Goal: Book appointment/travel/reservation

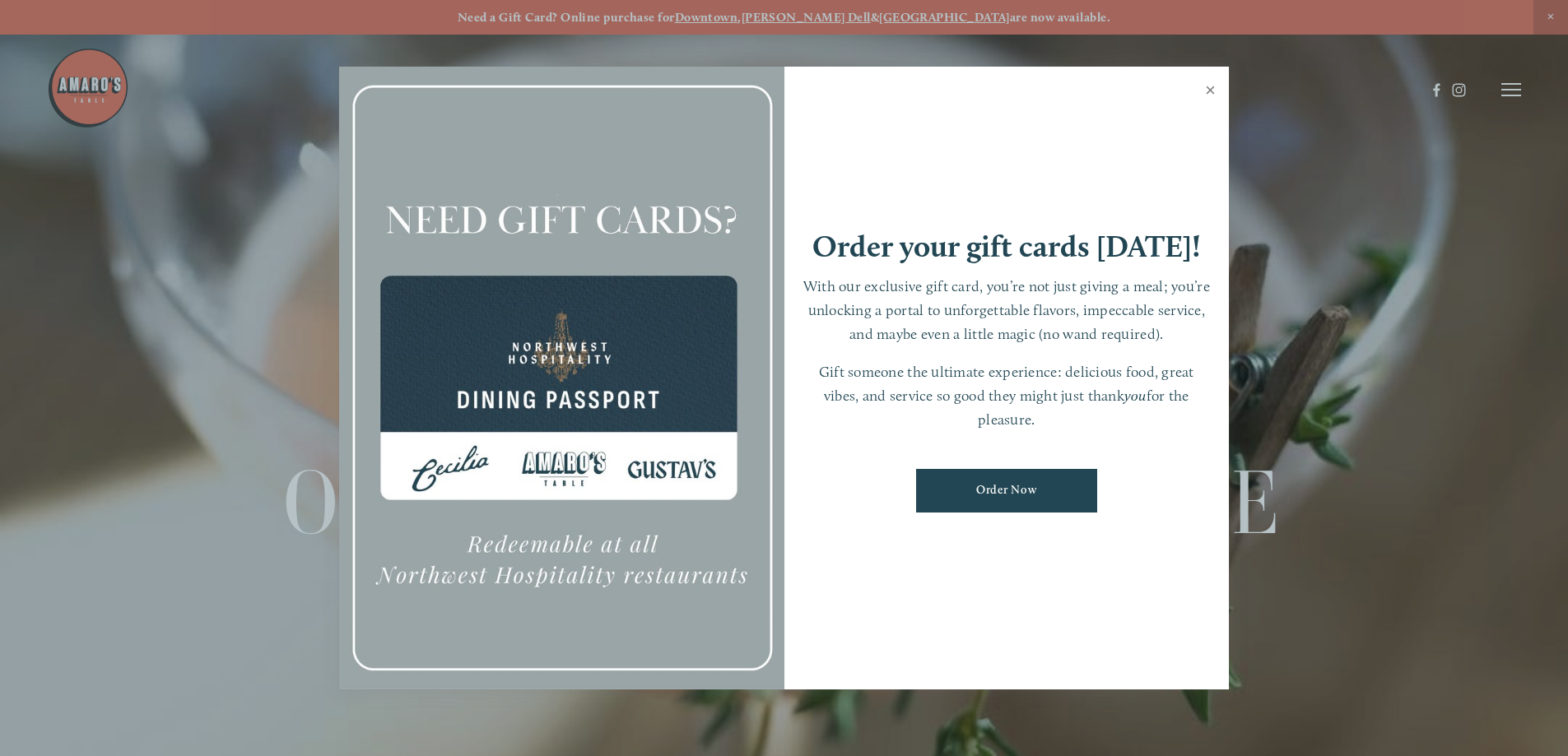
click at [1213, 87] on link "Close" at bounding box center [1210, 92] width 32 height 46
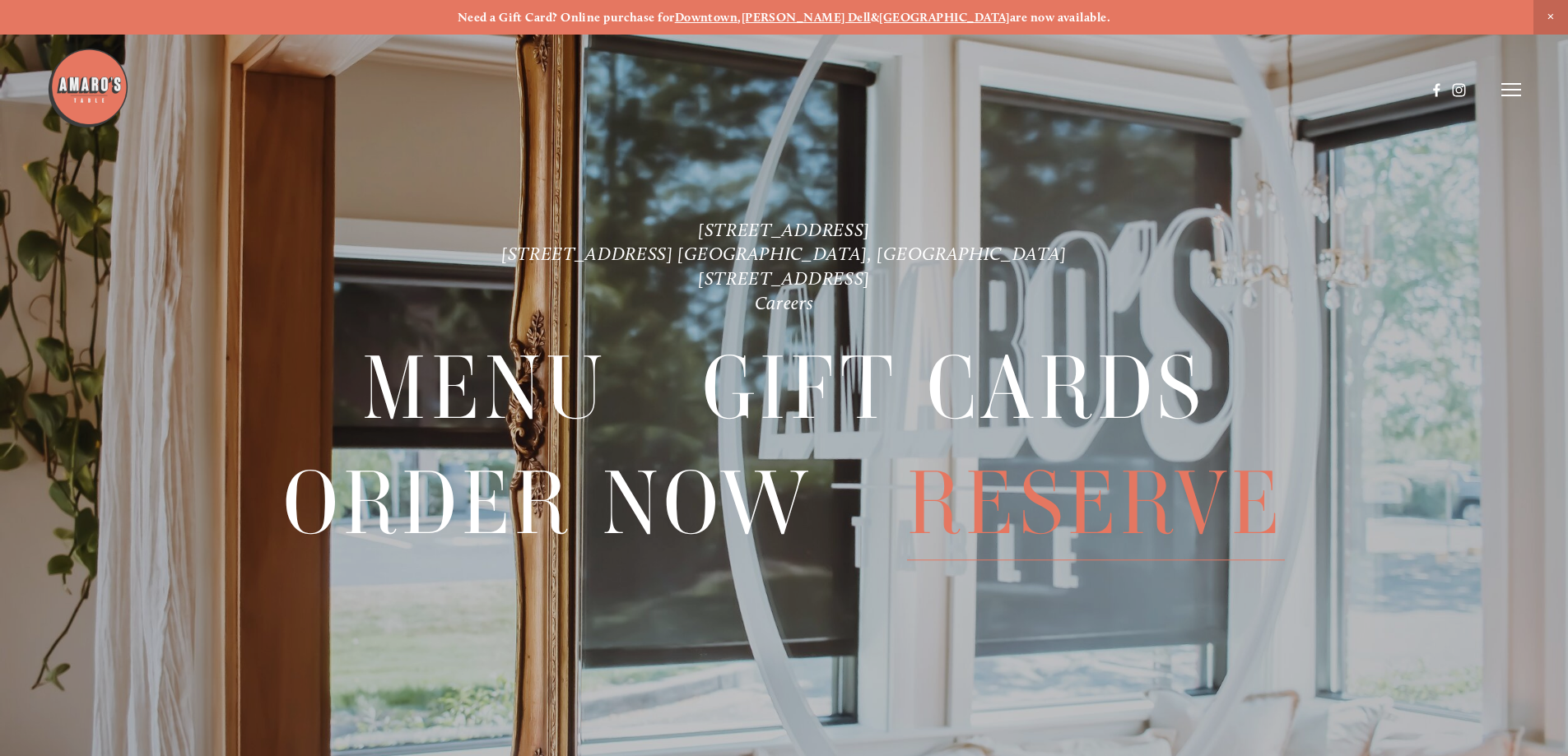
click at [1132, 502] on span "Reserve" at bounding box center [1096, 503] width 378 height 113
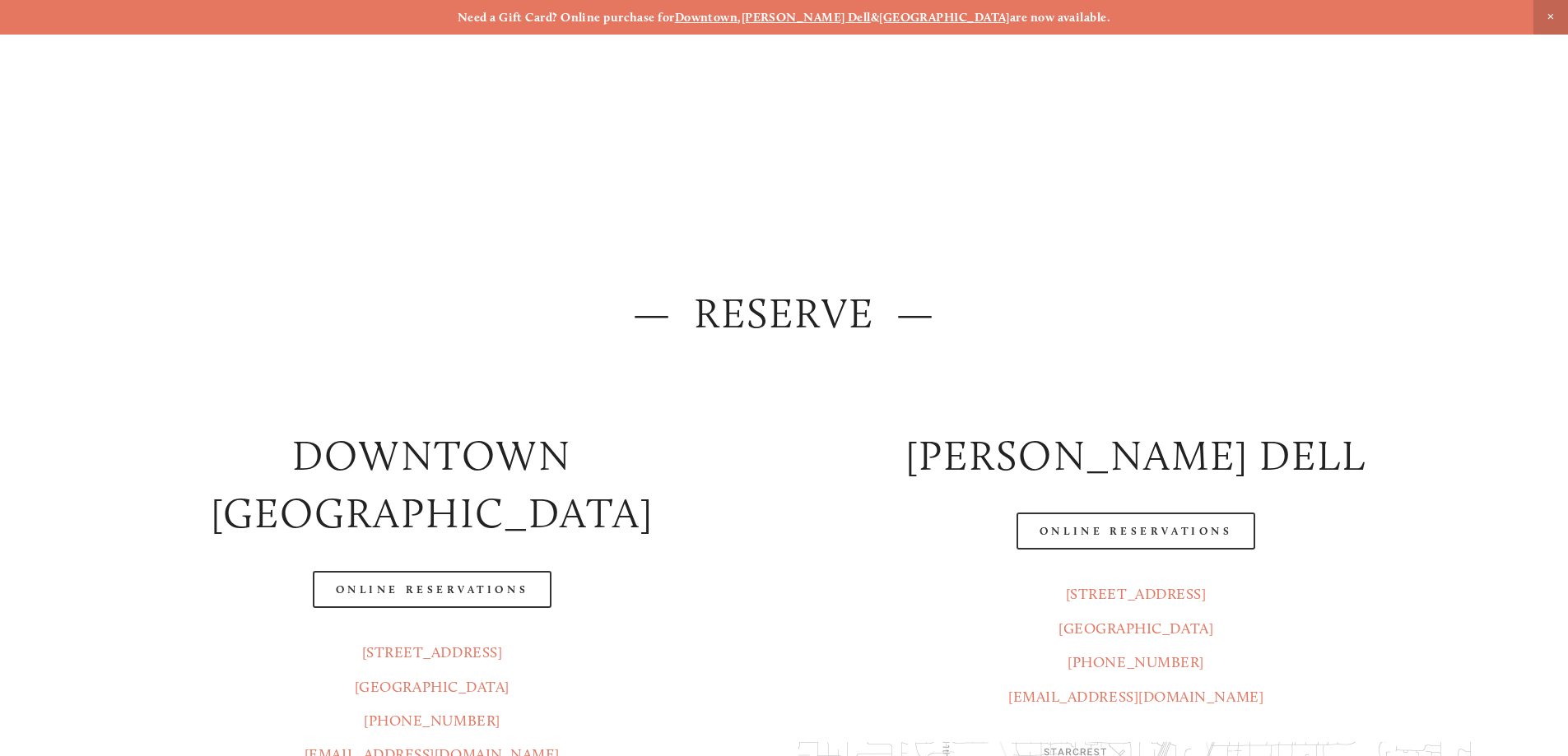
scroll to position [137, 0]
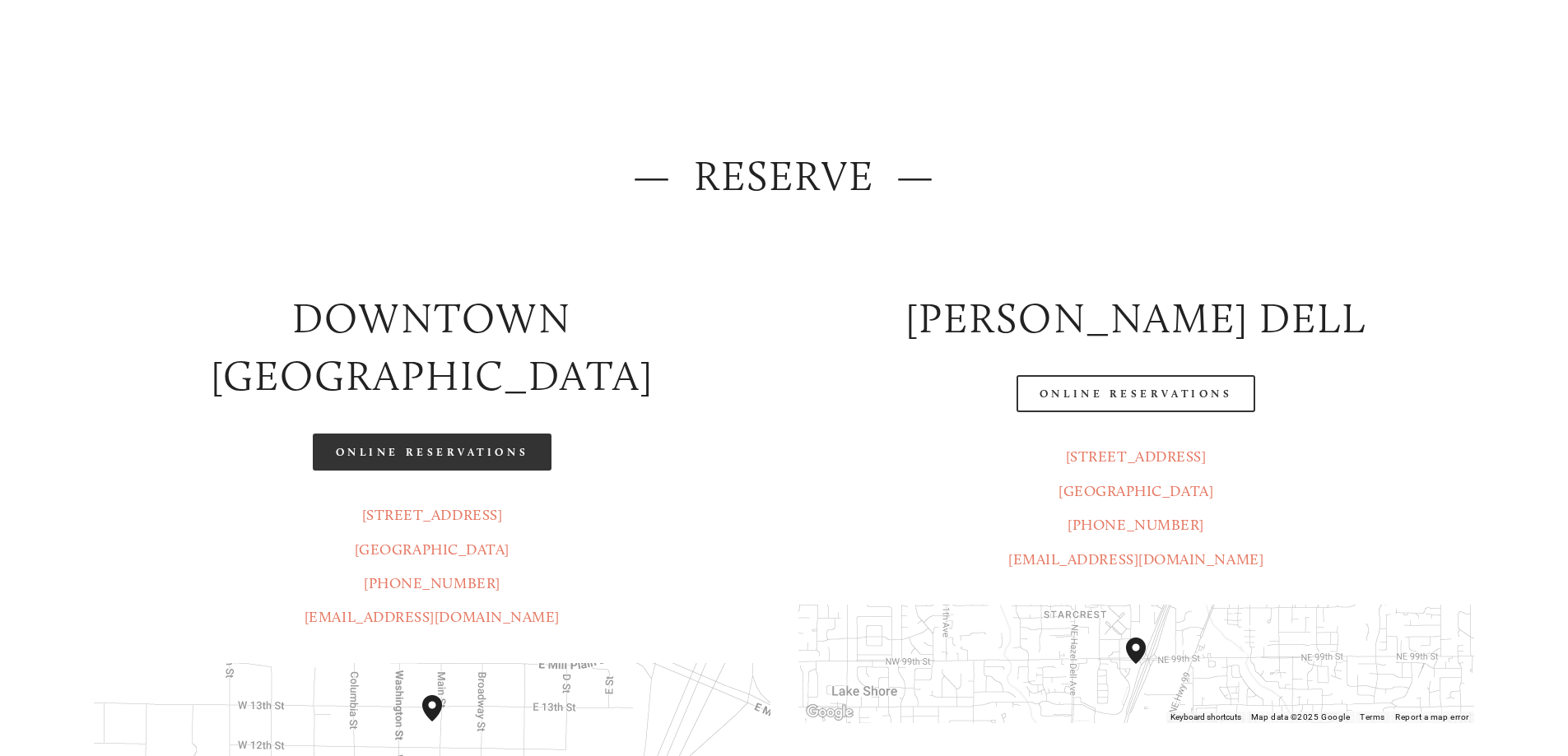
click at [503, 434] on link "Online Reservations" at bounding box center [432, 452] width 239 height 37
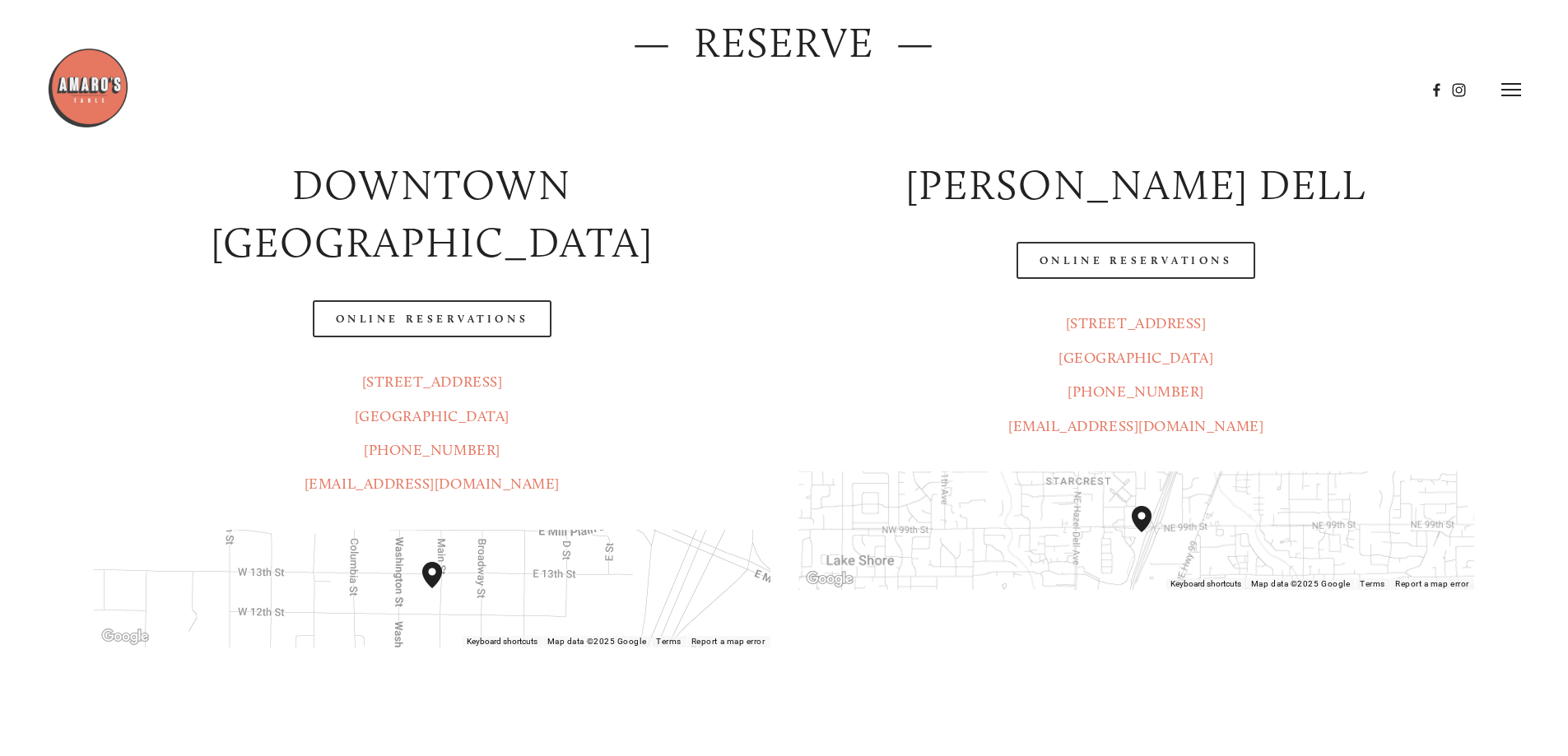
scroll to position [0, 0]
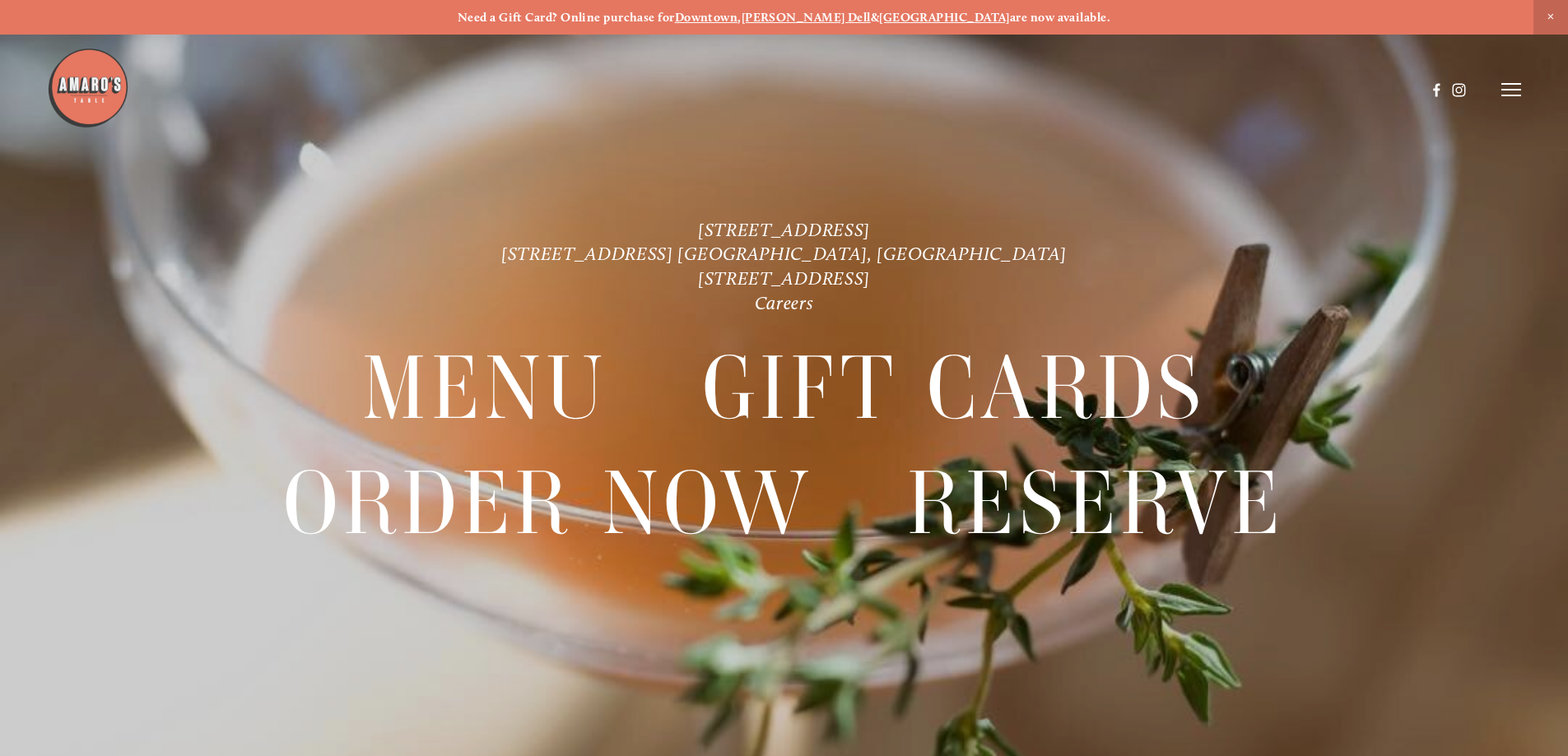
click at [1512, 93] on icon at bounding box center [1511, 90] width 20 height 15
click at [1280, 91] on span "Visit" at bounding box center [1290, 89] width 28 height 16
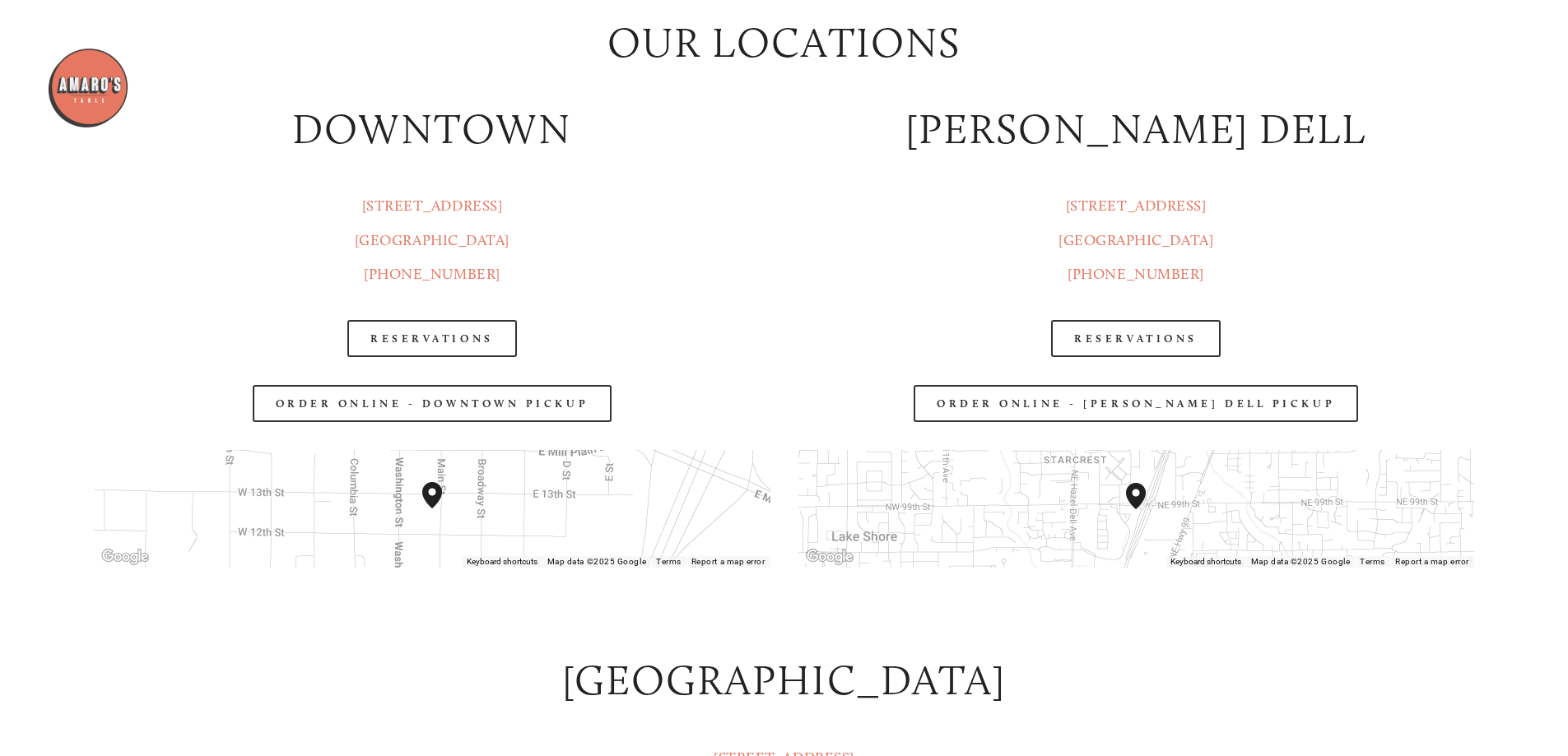
scroll to position [2332, 0]
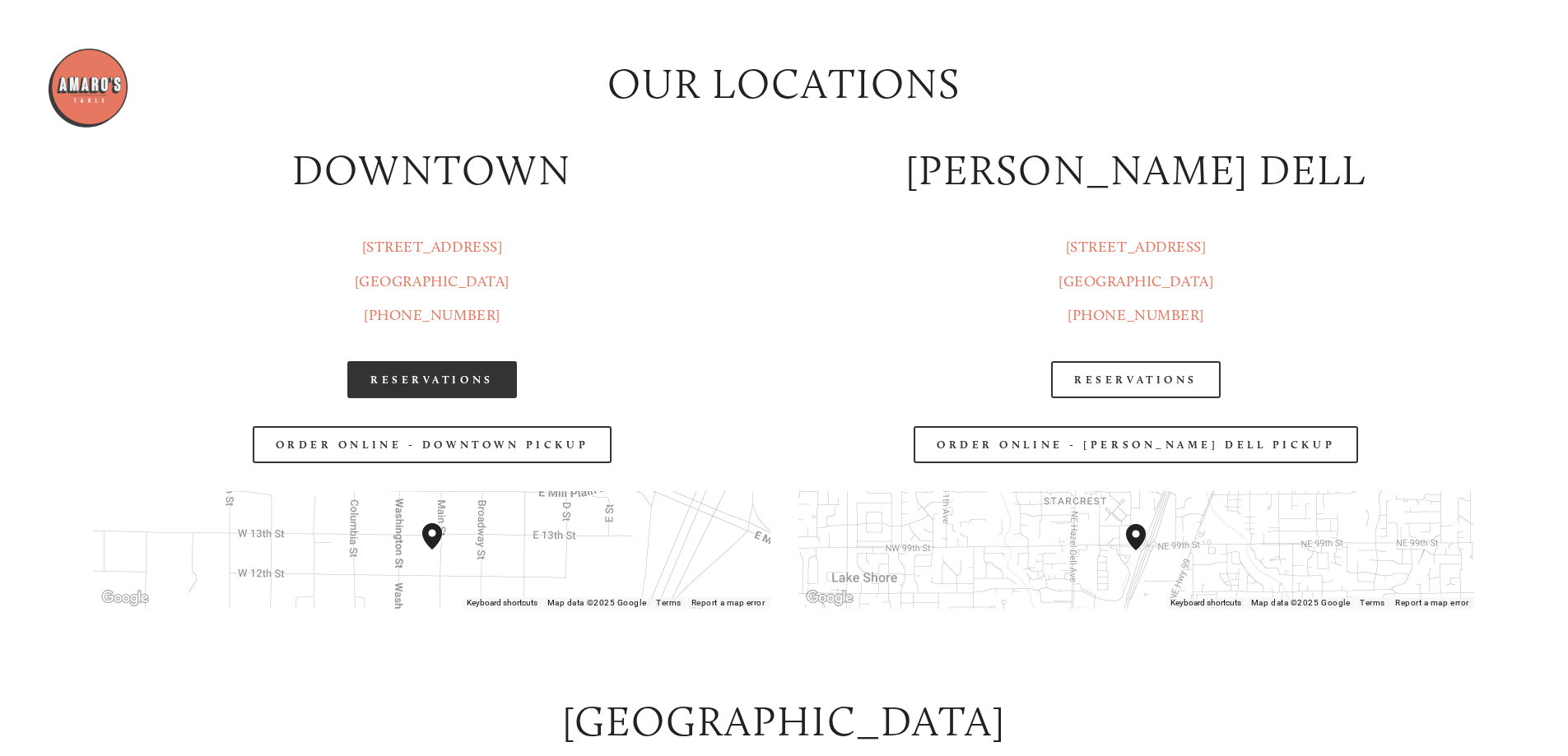
click at [461, 379] on link "Reservations" at bounding box center [432, 380] width 169 height 37
